Goal: Task Accomplishment & Management: Manage account settings

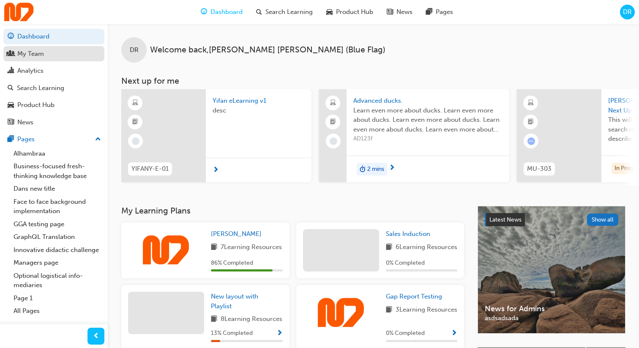
click at [67, 53] on div "My Team" at bounding box center [54, 54] width 93 height 11
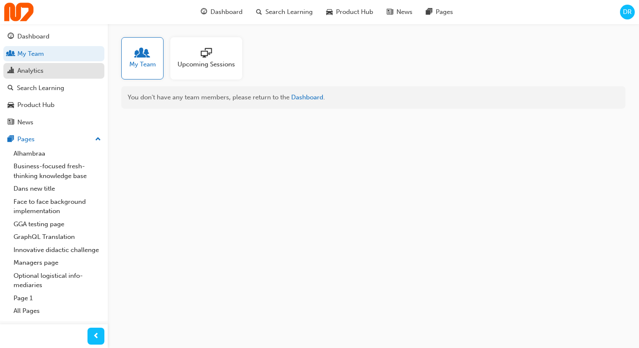
click at [66, 67] on div "Analytics" at bounding box center [54, 71] width 93 height 11
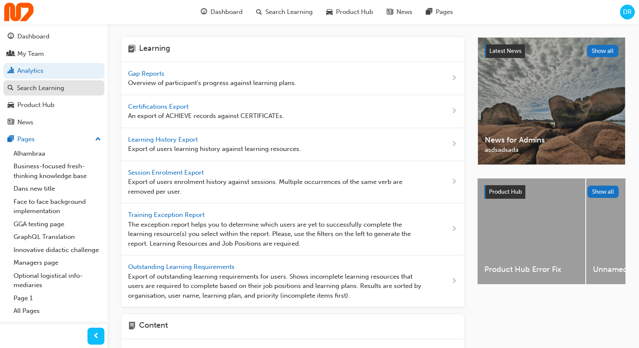
click at [76, 95] on link "Search Learning" at bounding box center [53, 88] width 101 height 16
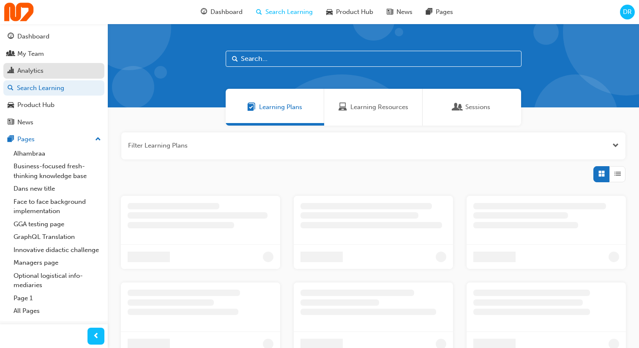
click at [72, 75] on div "Analytics" at bounding box center [54, 71] width 93 height 11
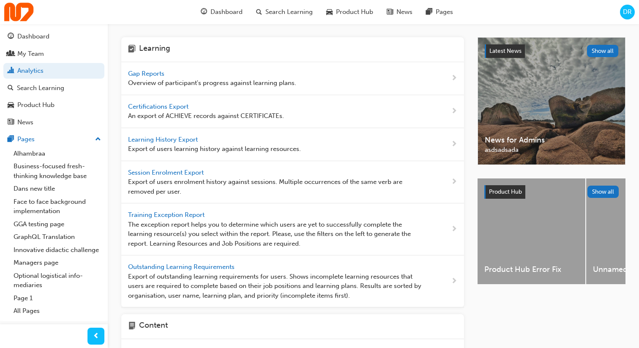
click at [161, 79] on span "Overview of participant's progress against learning plans." at bounding box center [212, 83] width 168 height 10
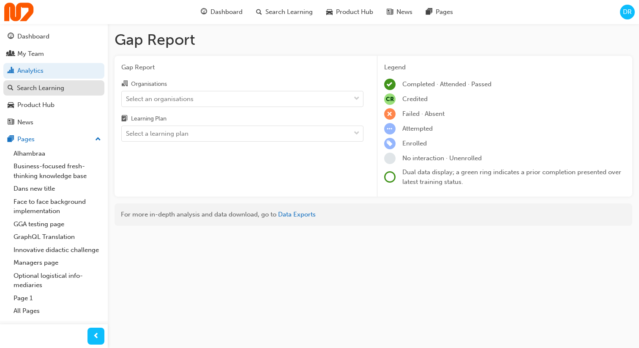
click at [90, 85] on div "Search Learning" at bounding box center [54, 88] width 93 height 11
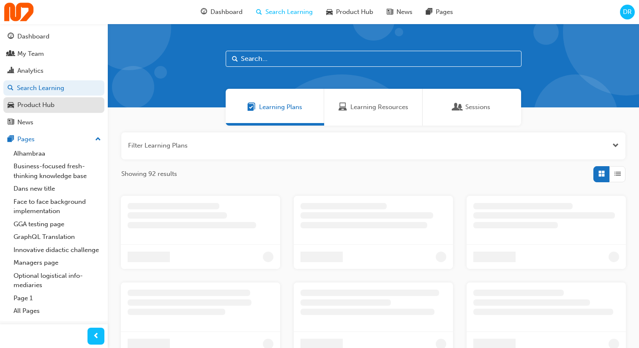
click at [79, 104] on div "Product Hub" at bounding box center [54, 105] width 93 height 11
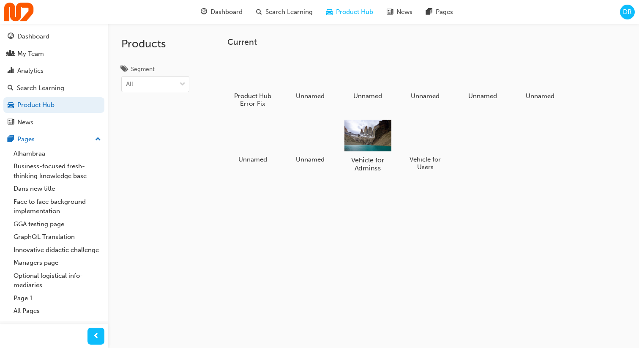
click at [358, 153] on div "Vehicle for Adminss" at bounding box center [368, 145] width 54 height 60
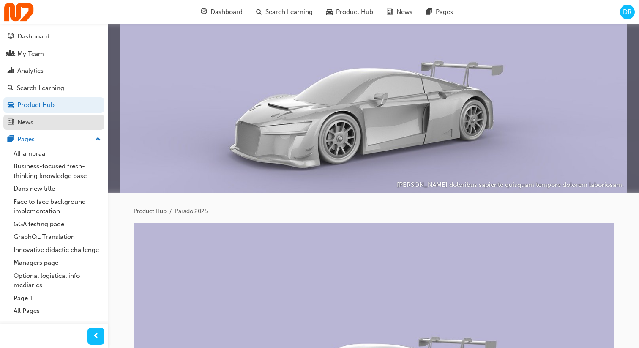
click at [23, 121] on div "News" at bounding box center [25, 122] width 16 height 10
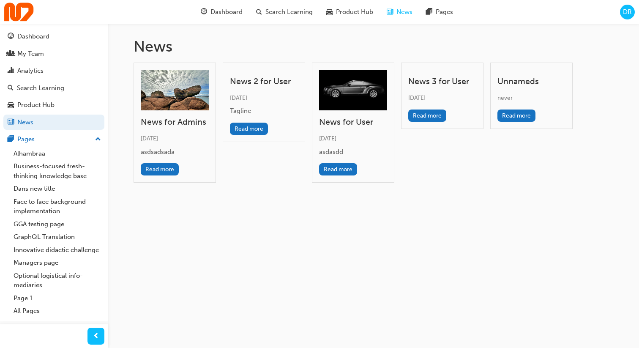
click at [248, 169] on div "News 2 for User [DATE] Tagline Read more" at bounding box center [264, 123] width 82 height 120
click at [292, 187] on div "News for Admins [DATE] asdsadsada Read more News 2 for User [DATE] Tagline Read…" at bounding box center [374, 126] width 480 height 127
click at [85, 102] on div "Product Hub" at bounding box center [54, 105] width 93 height 11
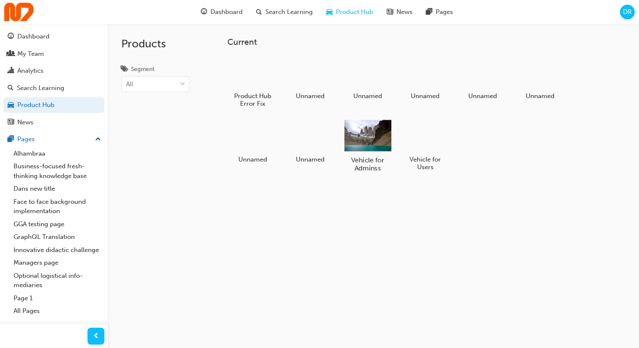
click at [360, 136] on div at bounding box center [367, 136] width 47 height 34
click at [63, 116] on link "News" at bounding box center [53, 123] width 101 height 16
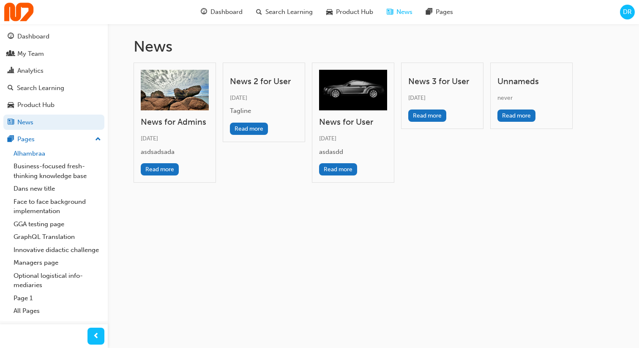
click at [73, 150] on link "Alhambraa" at bounding box center [57, 153] width 94 height 13
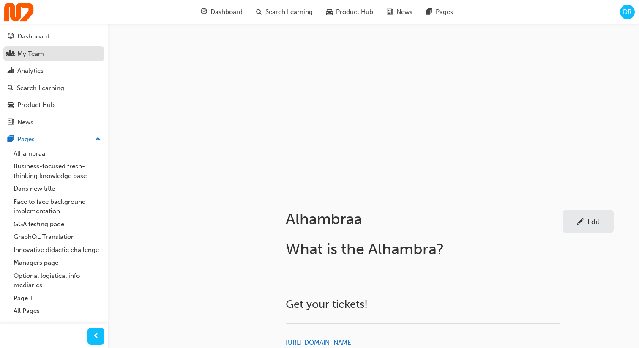
click at [43, 57] on div "My Team" at bounding box center [30, 54] width 27 height 10
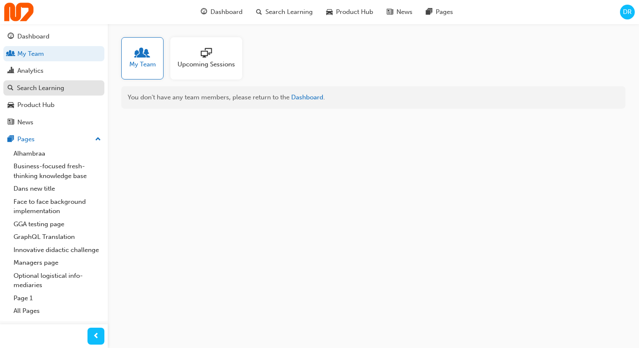
click at [42, 82] on link "Search Learning" at bounding box center [53, 88] width 101 height 16
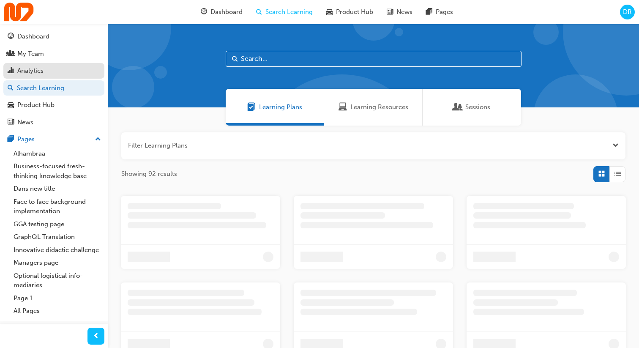
click at [42, 76] on div "Analytics" at bounding box center [30, 71] width 26 height 10
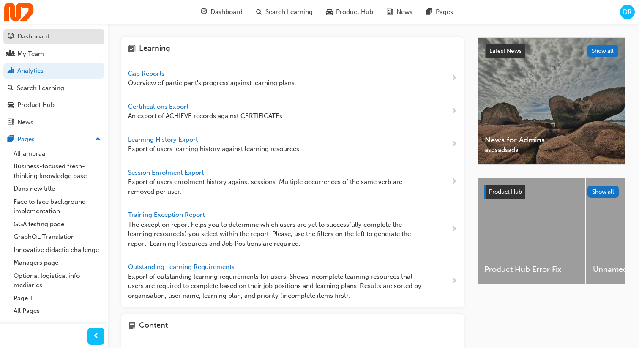
click at [48, 37] on div "Dashboard" at bounding box center [33, 37] width 32 height 10
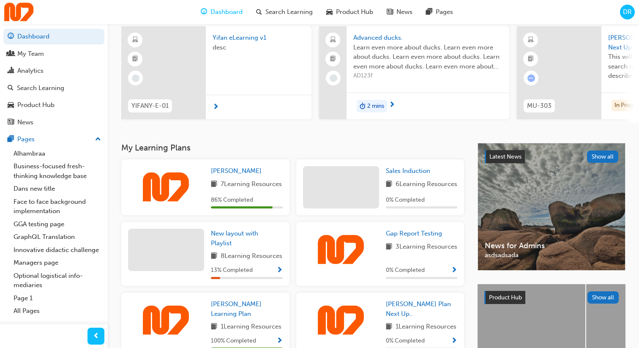
scroll to position [93, 0]
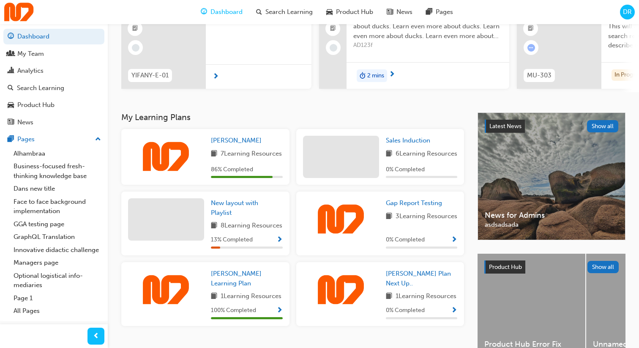
click at [546, 193] on div "Latest News Show all News for Admins asdsadsada" at bounding box center [551, 176] width 147 height 127
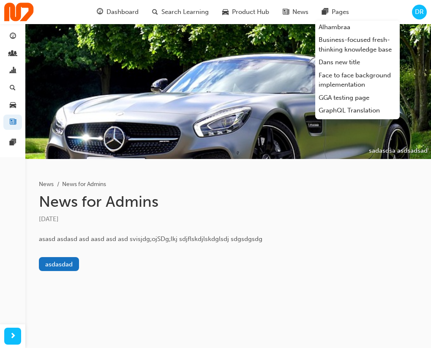
click at [334, 8] on span "Pages" at bounding box center [340, 12] width 17 height 10
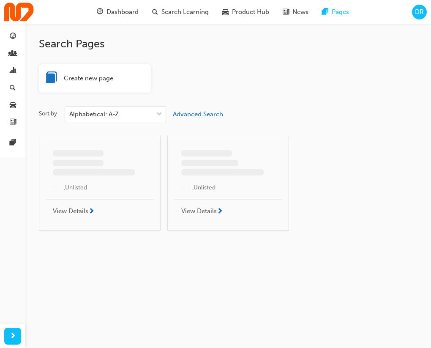
click at [413, 11] on div "DR" at bounding box center [419, 12] width 15 height 15
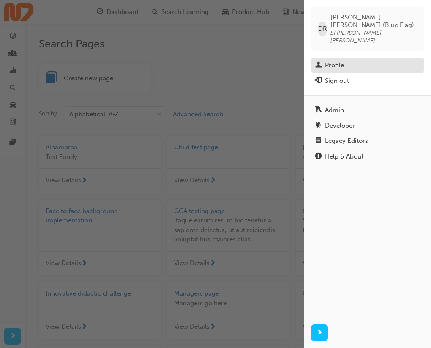
click at [379, 60] on div "Profile" at bounding box center [367, 65] width 105 height 11
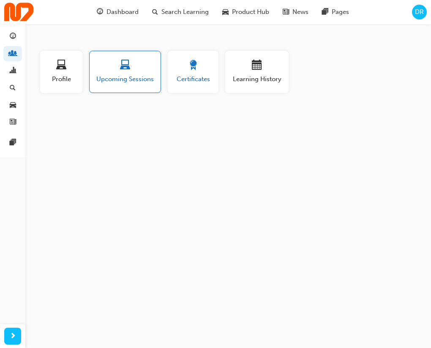
click at [207, 84] on button "Certificates" at bounding box center [193, 72] width 51 height 42
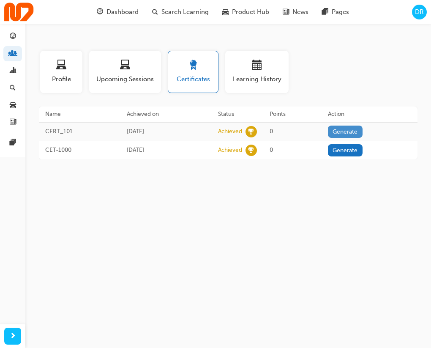
click at [360, 126] on button "Generate" at bounding box center [345, 132] width 35 height 12
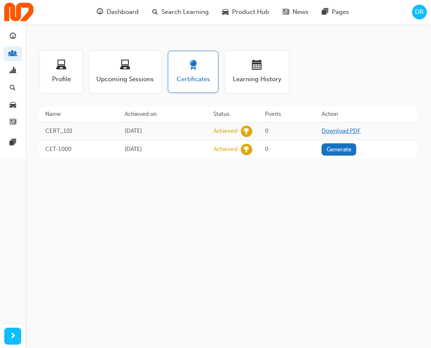
click at [348, 134] on link "Download PDF" at bounding box center [341, 130] width 39 height 7
